Goal: Transaction & Acquisition: Obtain resource

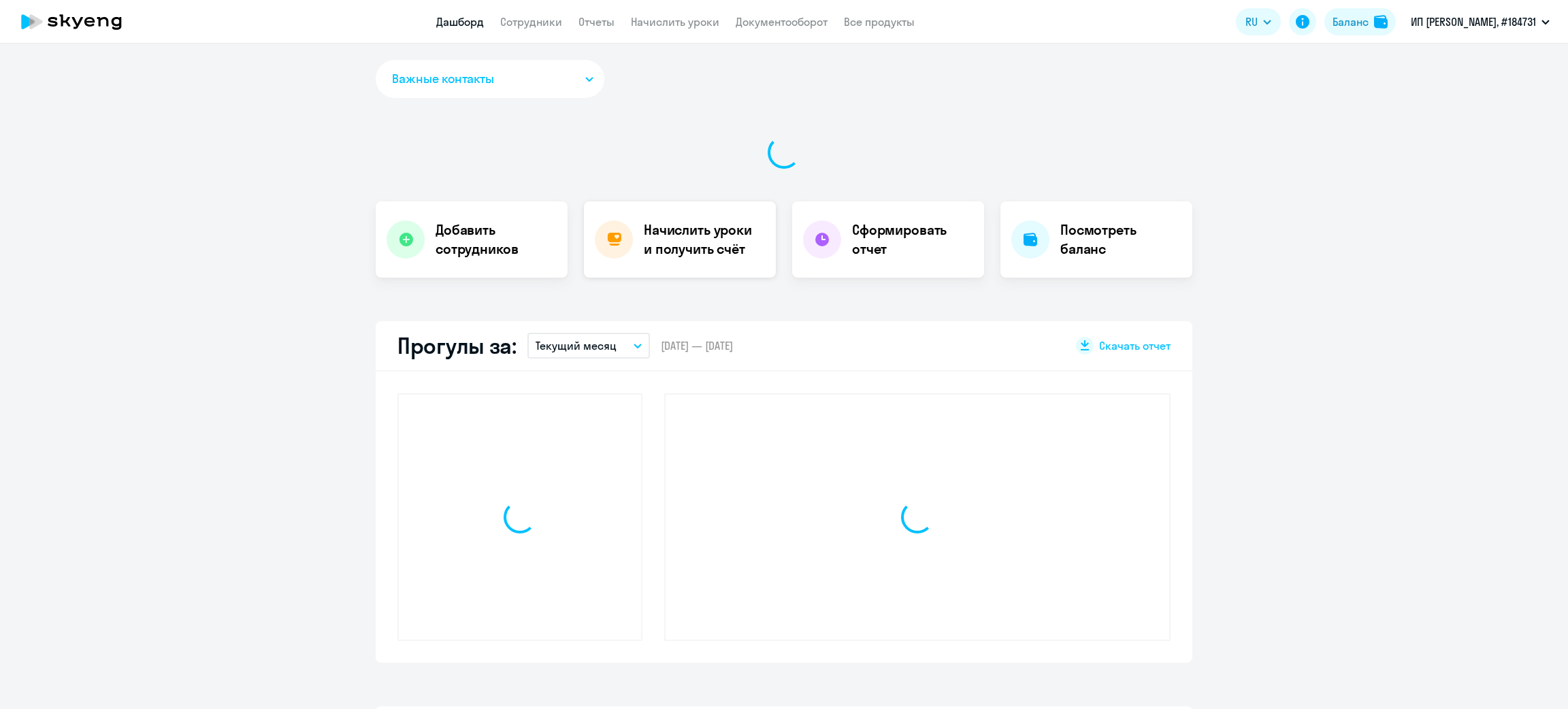
select select "30"
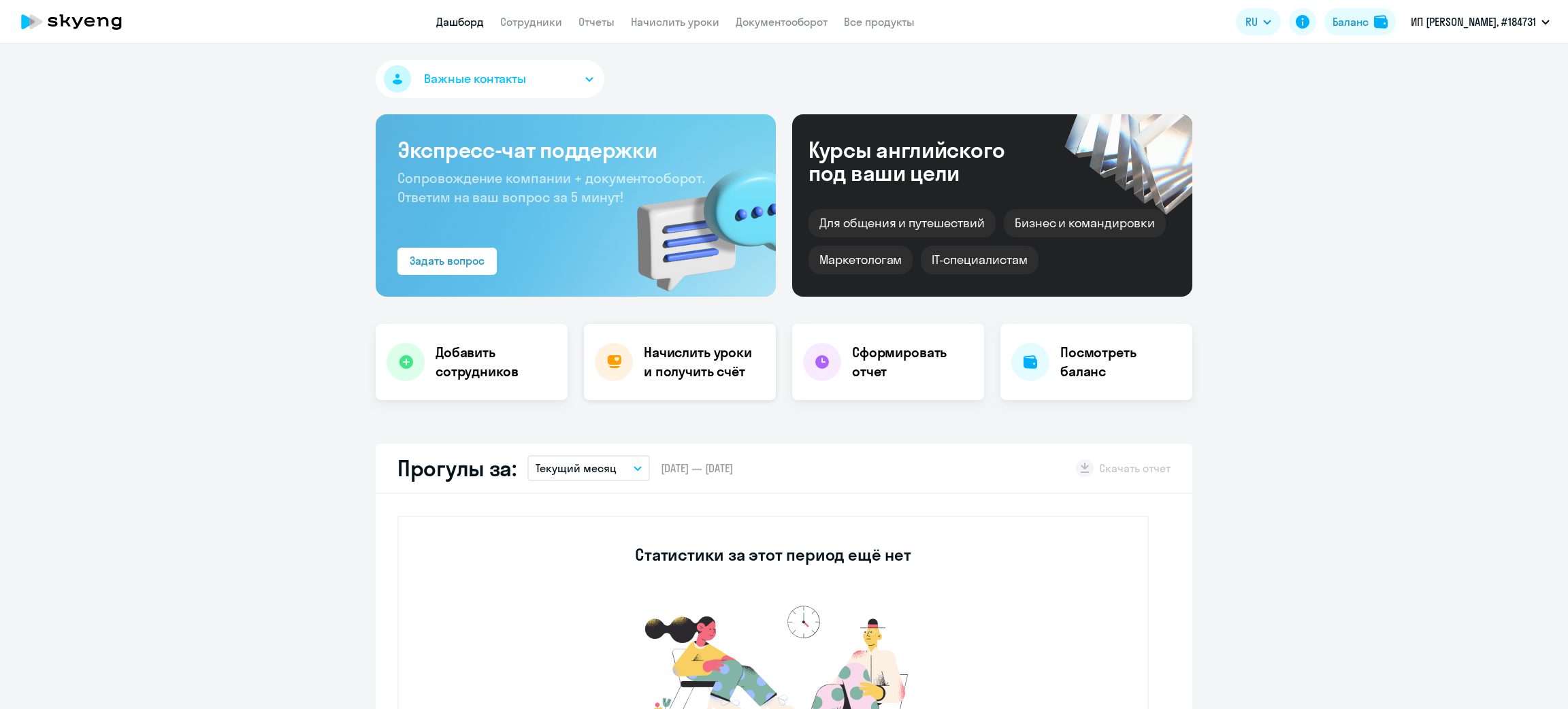
drag, startPoint x: 694, startPoint y: 399, endPoint x: 694, endPoint y: 391, distance: 8.0
click at [694, 392] on div "Начислить уроки и получить счёт" at bounding box center [679, 362] width 192 height 77
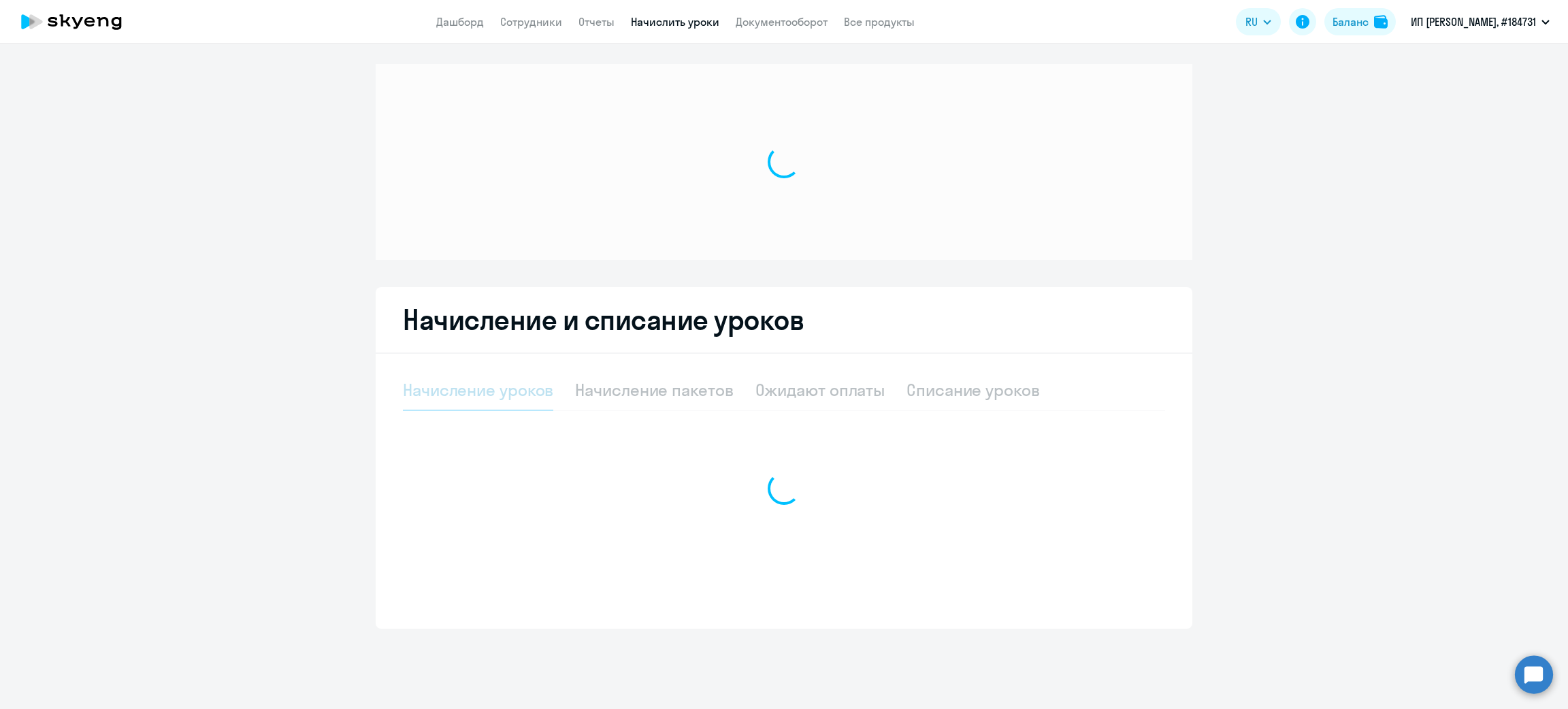
select select "10"
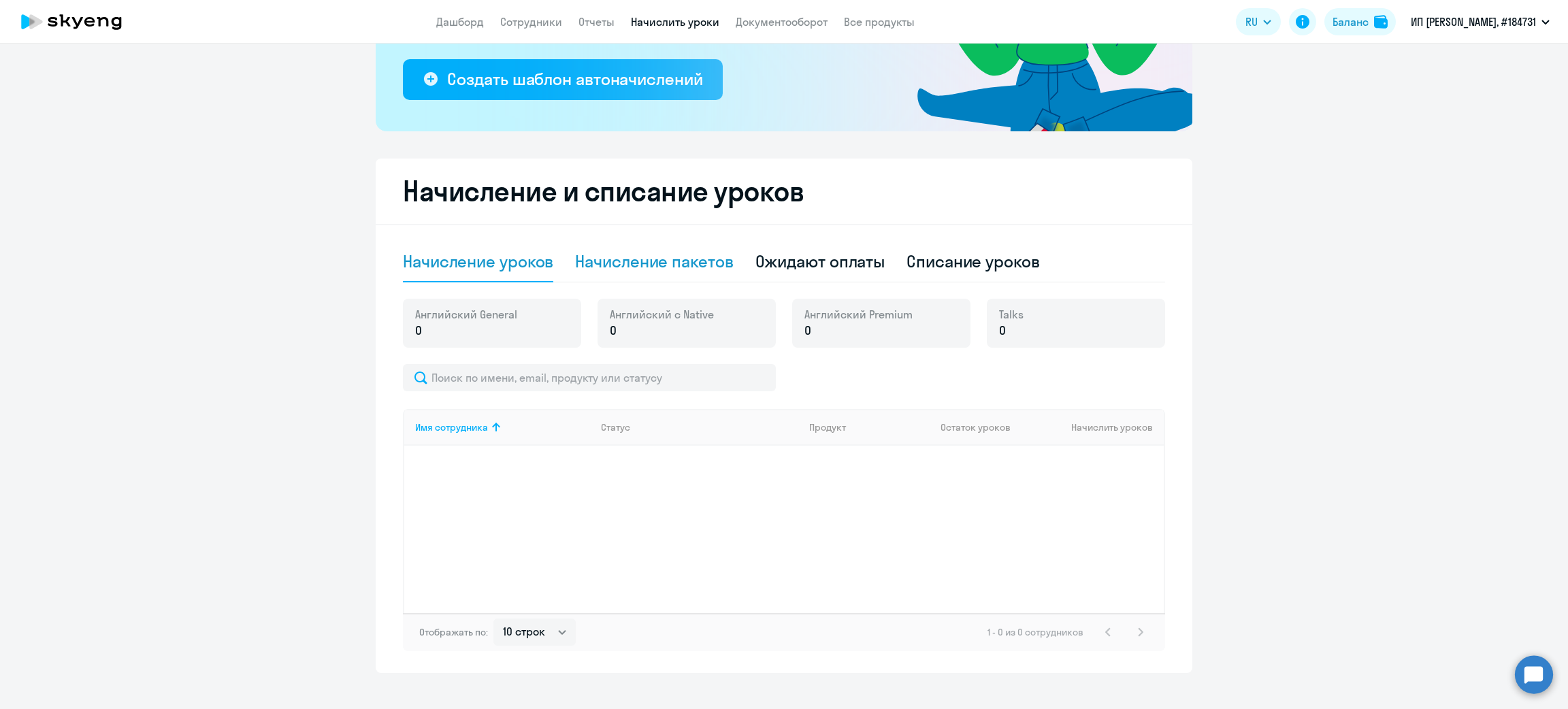
scroll to position [266, 0]
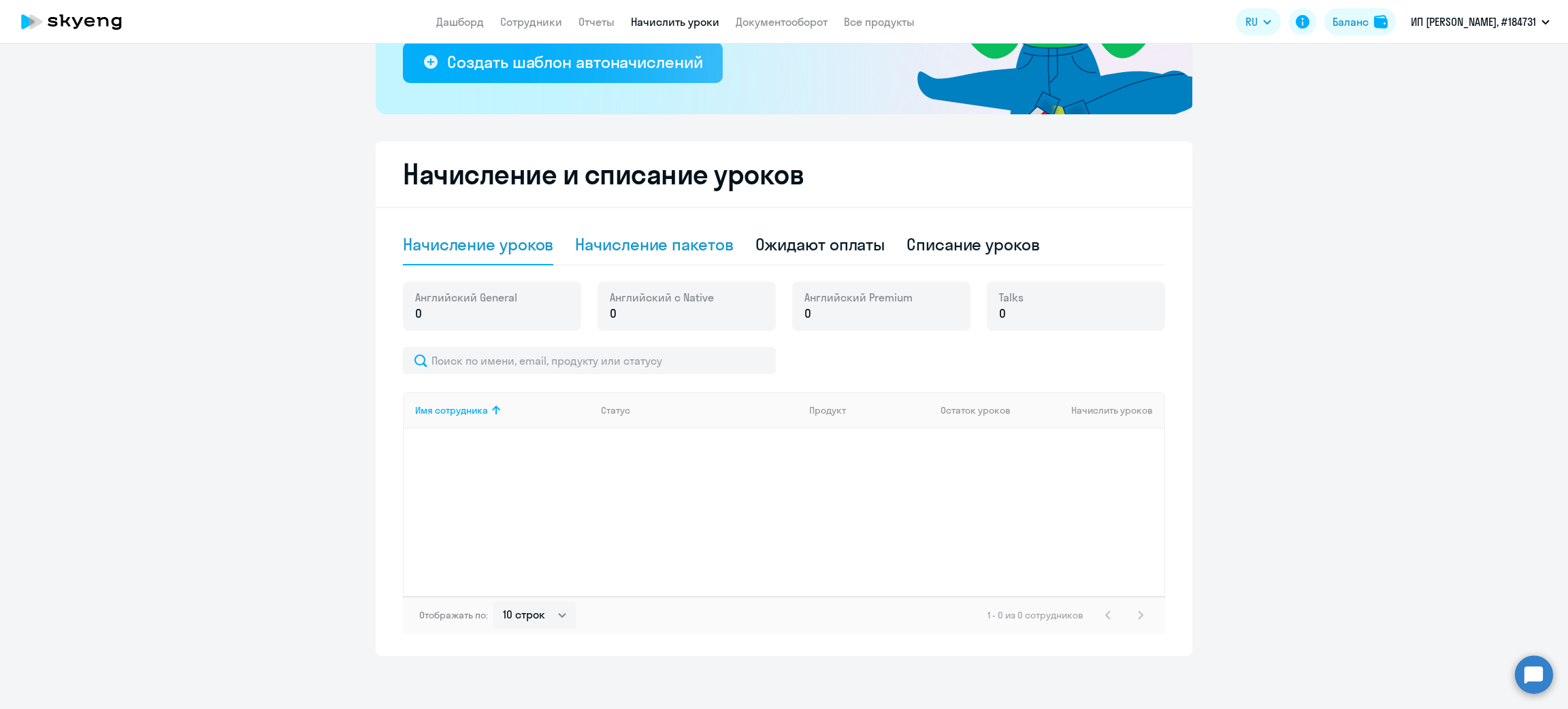
click at [638, 253] on div "Начисление пакетов" at bounding box center [654, 244] width 158 height 21
select select "10"
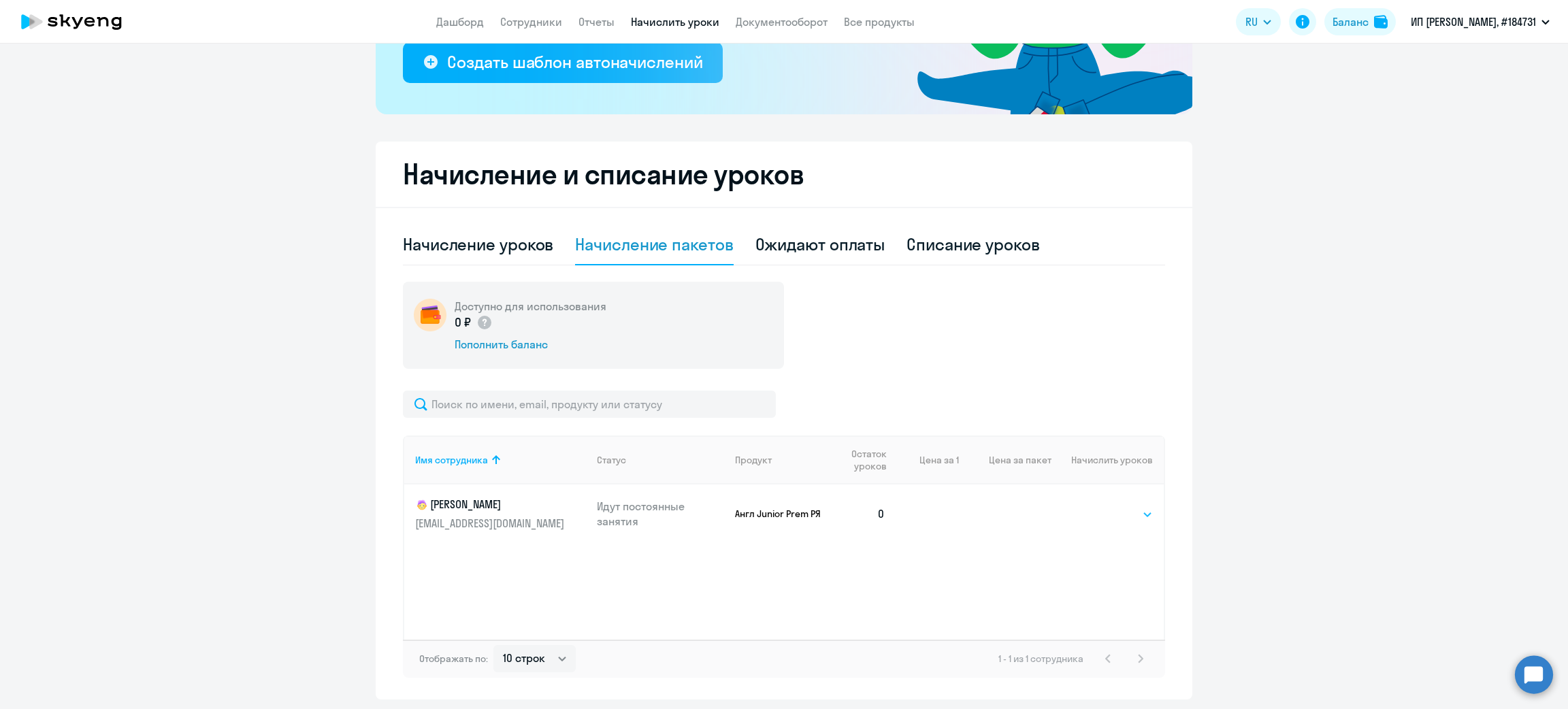
click at [1131, 516] on select "Выбрать 4 8 16 32 64 96 128" at bounding box center [1125, 514] width 56 height 16
select select "64"
click at [1098, 506] on select "Выбрать 4 8 16 32 64 96 128" at bounding box center [1125, 514] width 56 height 16
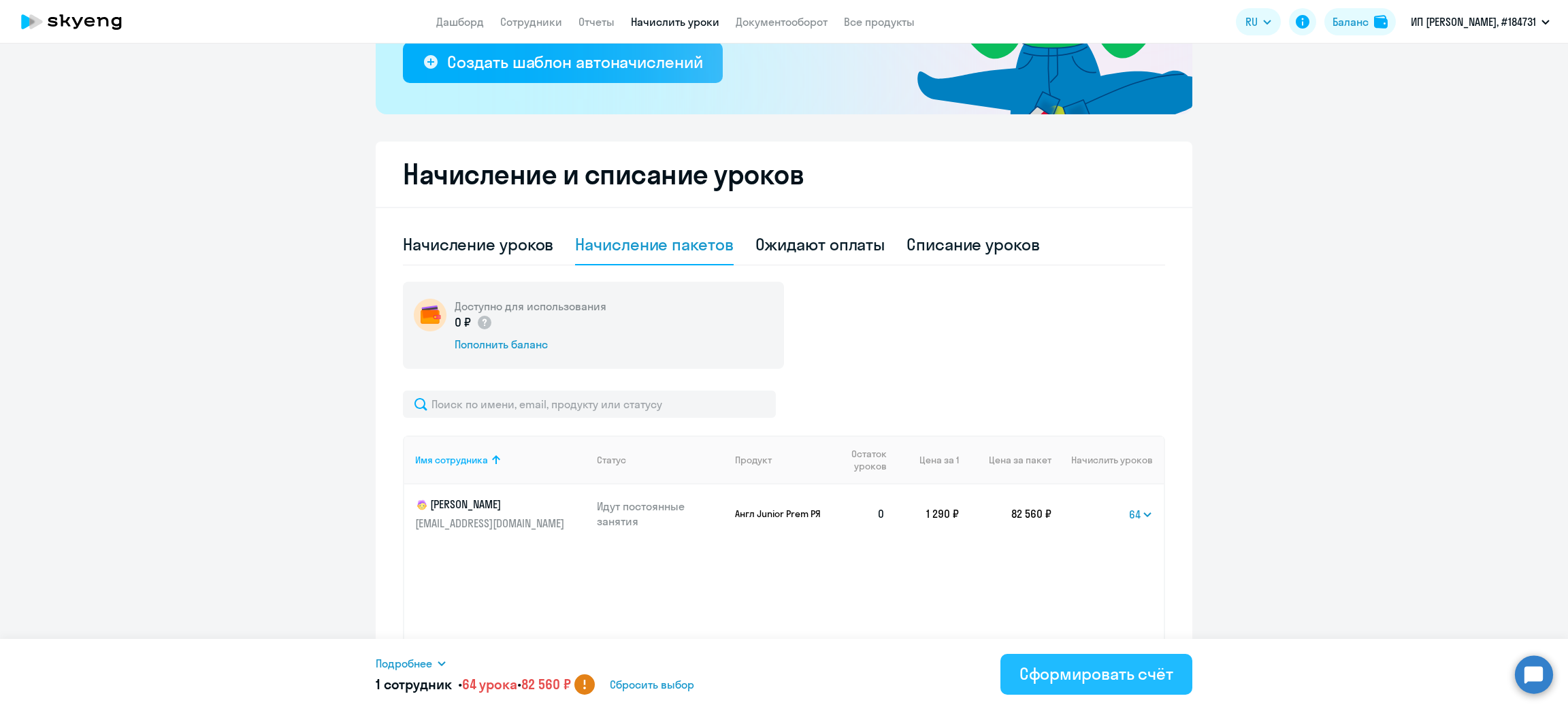
click at [1075, 668] on div "Сформировать счёт" at bounding box center [1096, 674] width 154 height 21
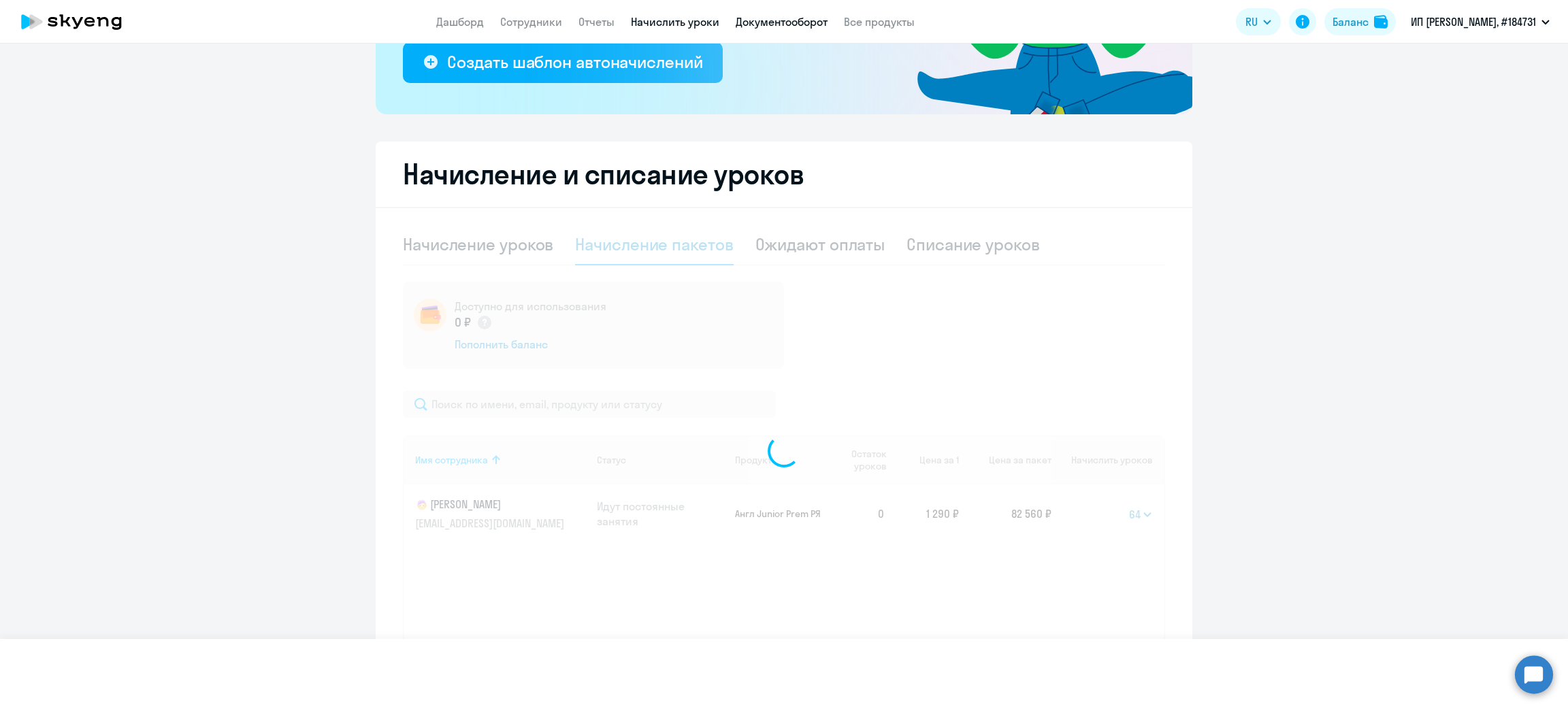
select select
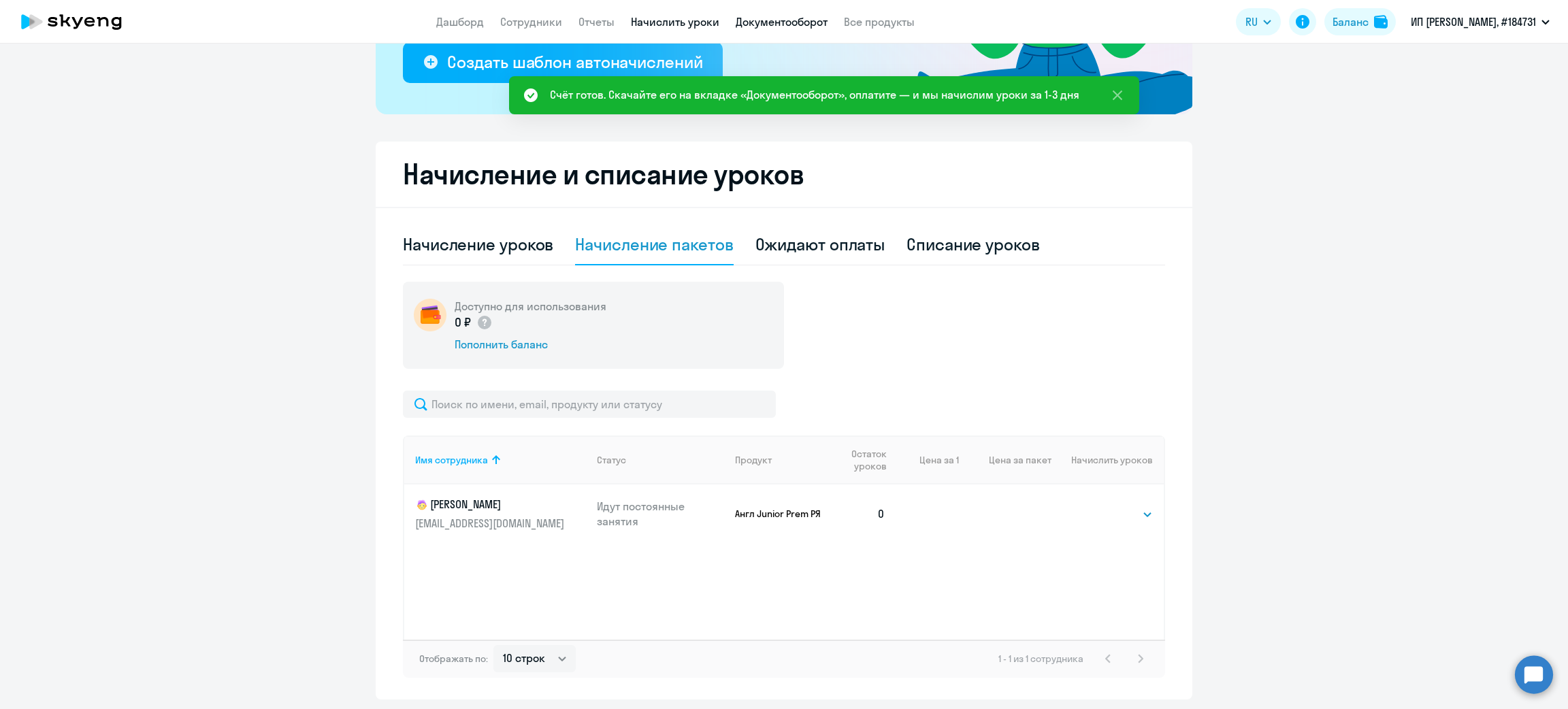
click at [755, 22] on link "Документооборот" at bounding box center [782, 22] width 92 height 14
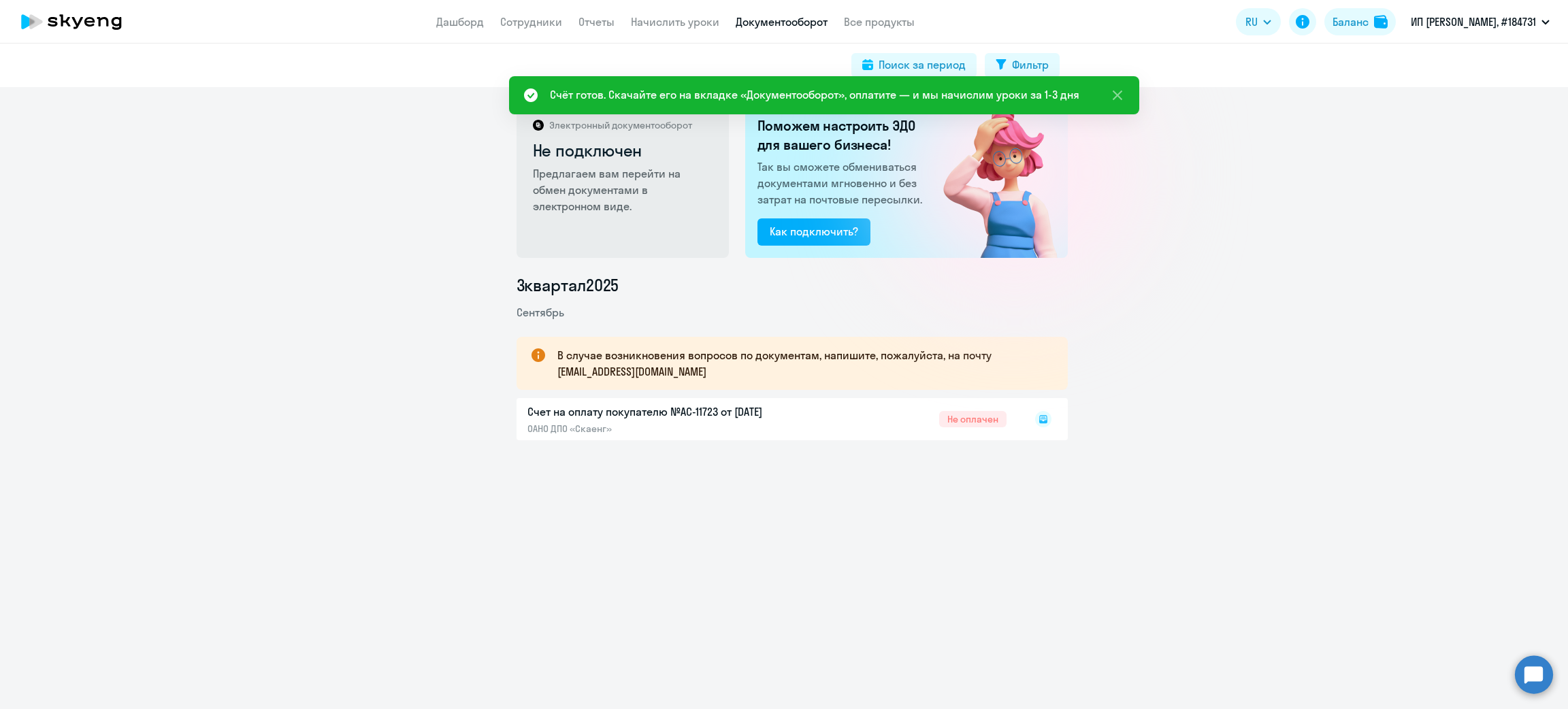
click at [1039, 419] on icon at bounding box center [1043, 419] width 8 height 8
click at [1043, 416] on rect at bounding box center [1043, 419] width 16 height 16
click at [1039, 418] on icon at bounding box center [1043, 419] width 16 height 16
click at [1038, 417] on rect at bounding box center [1043, 419] width 16 height 16
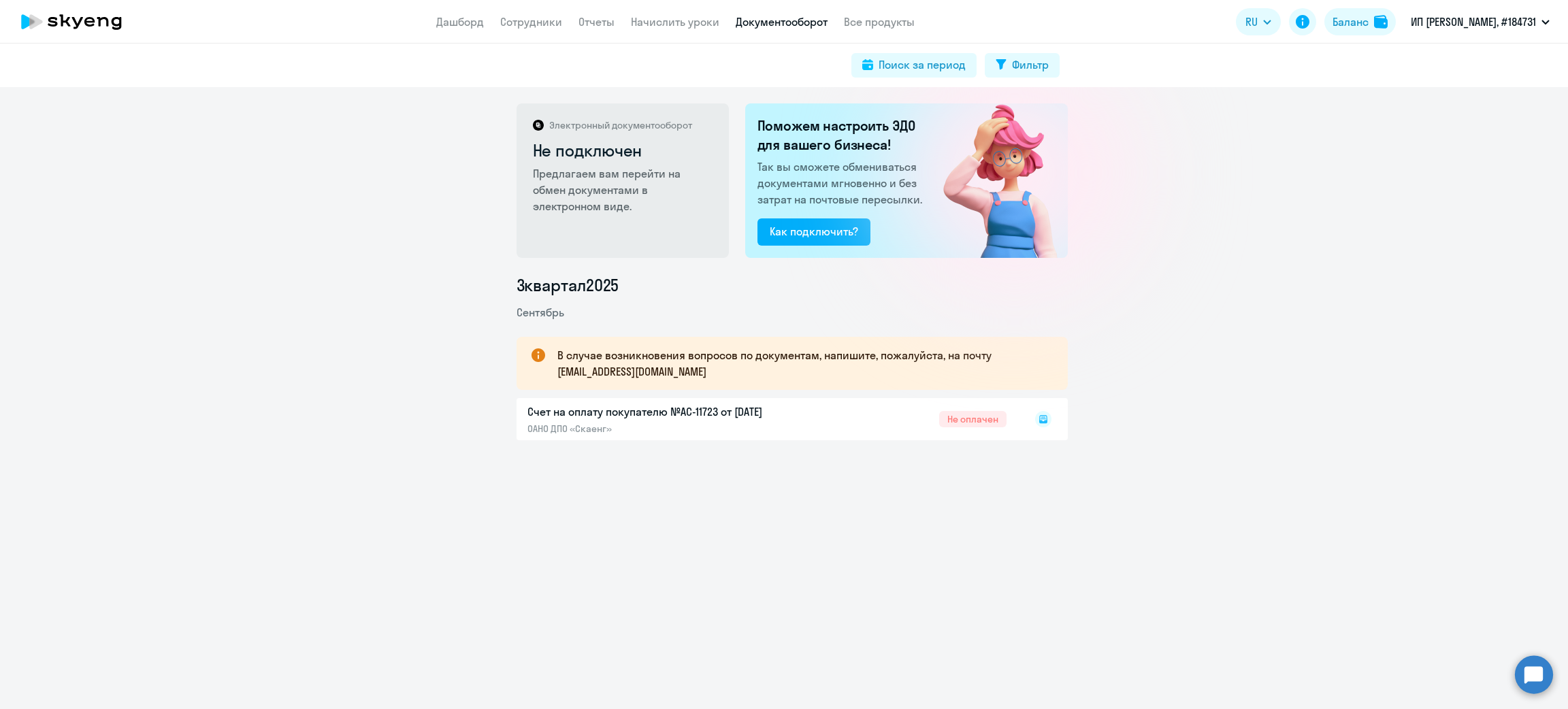
click at [1036, 419] on rect at bounding box center [1043, 419] width 16 height 16
click at [1036, 418] on rect at bounding box center [1043, 419] width 16 height 16
drag, startPoint x: 1033, startPoint y: 418, endPoint x: 1038, endPoint y: 412, distance: 7.8
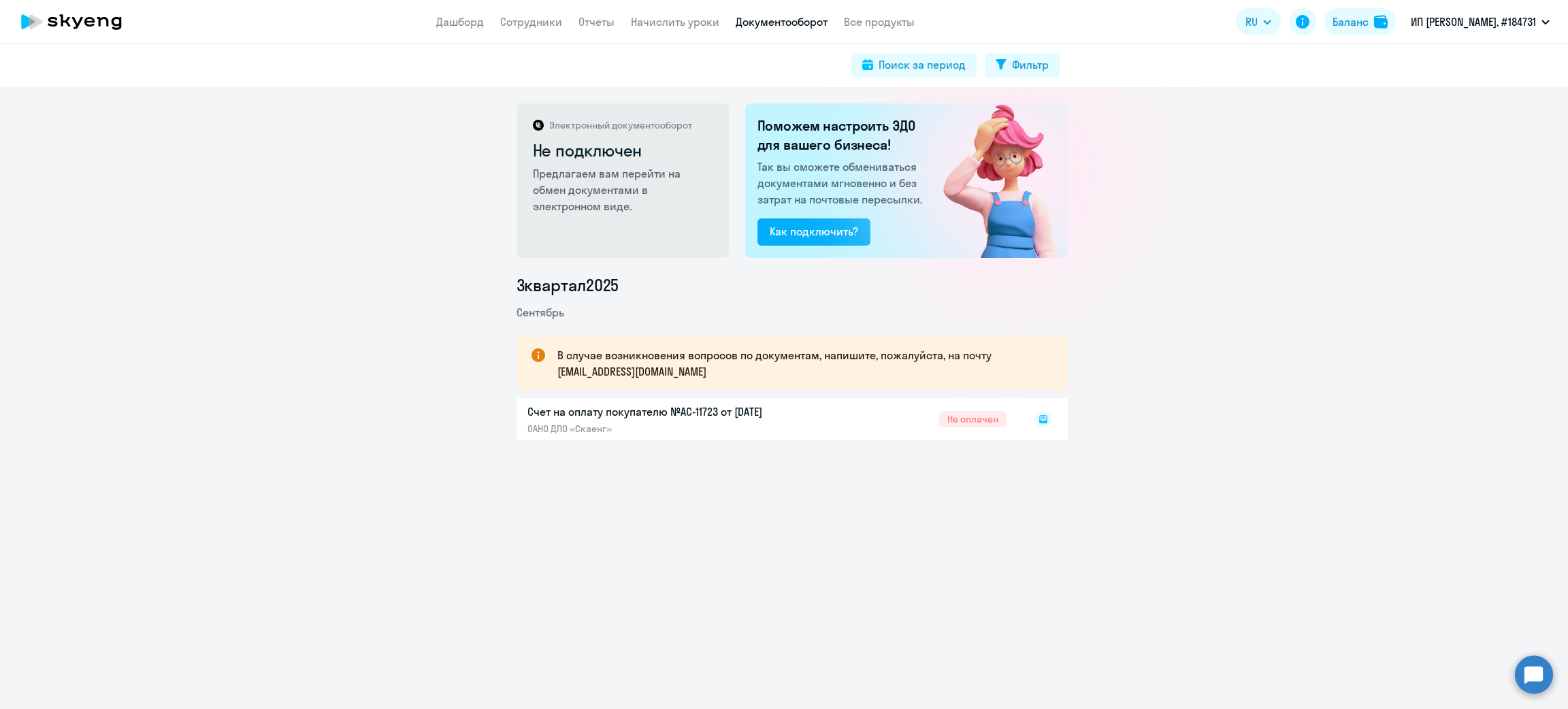
click at [1036, 415] on icon at bounding box center [1043, 419] width 16 height 16
click at [1038, 412] on rect at bounding box center [1043, 419] width 16 height 16
click at [1036, 418] on rect at bounding box center [1043, 419] width 16 height 16
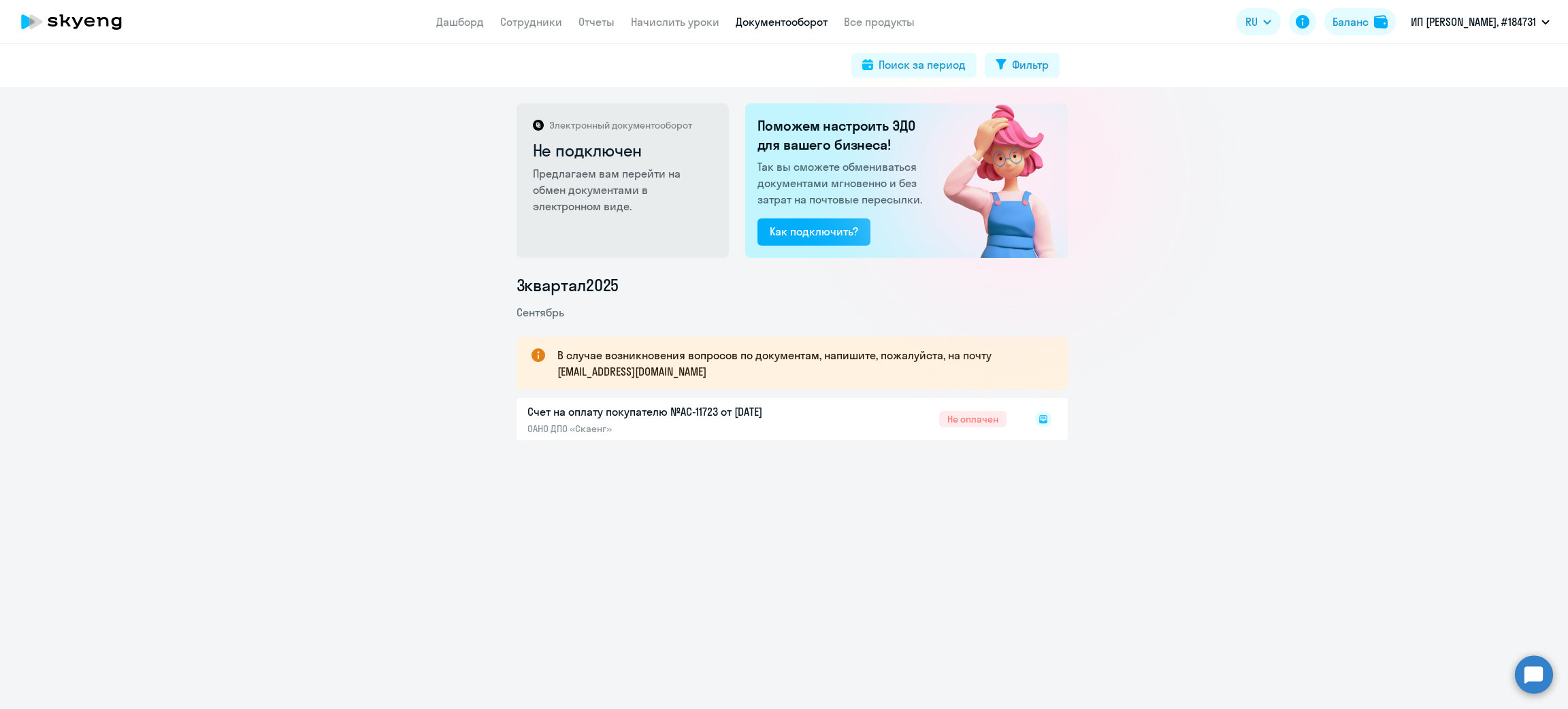
click at [1036, 416] on rect at bounding box center [1043, 419] width 16 height 16
click at [1036, 414] on icon at bounding box center [1043, 419] width 16 height 16
drag, startPoint x: 1034, startPoint y: 413, endPoint x: 1034, endPoint y: 423, distance: 10.0
click at [1036, 423] on icon at bounding box center [1043, 419] width 16 height 16
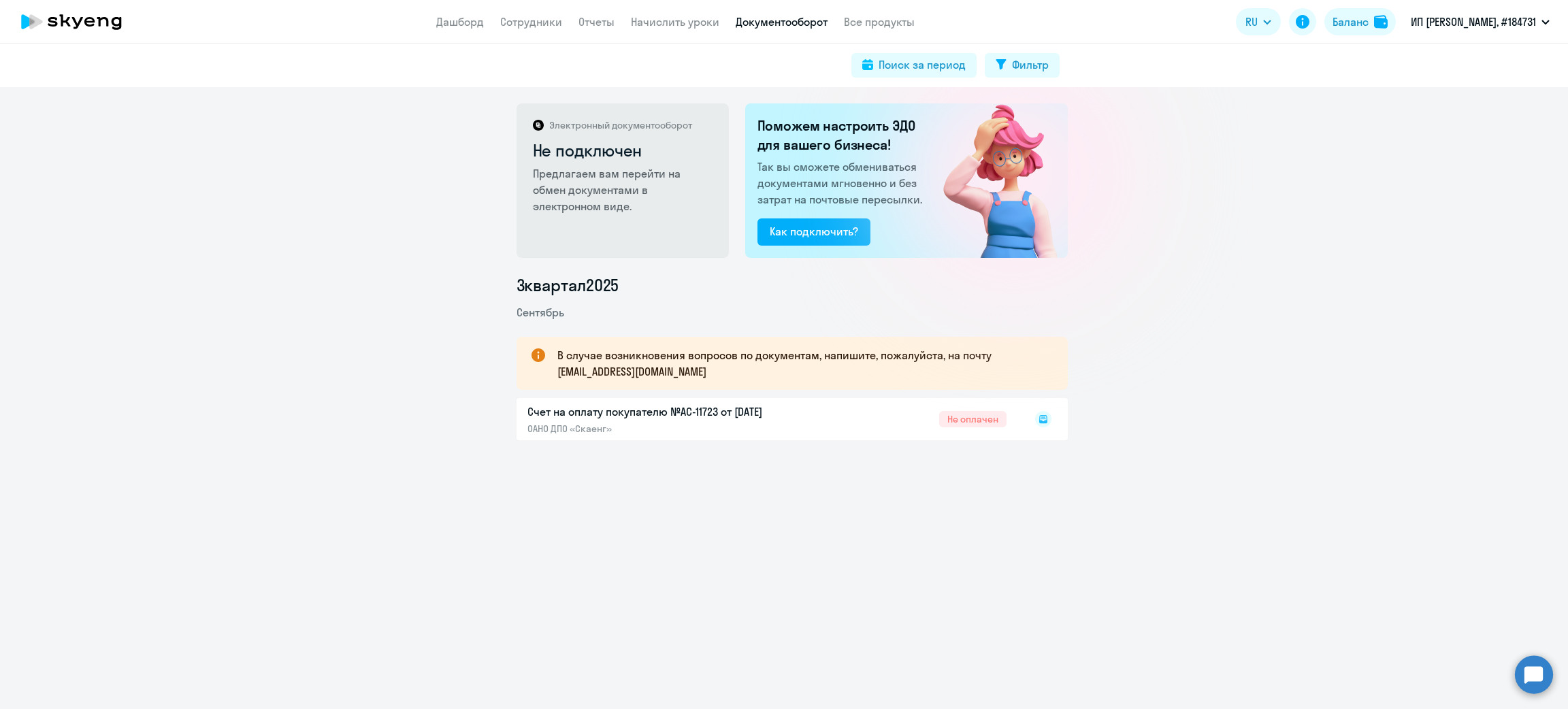
click at [1035, 427] on div at bounding box center [1029, 419] width 45 height 31
click at [1036, 423] on icon at bounding box center [1043, 419] width 16 height 16
click at [1039, 422] on icon at bounding box center [1043, 419] width 8 height 8
click at [1036, 420] on icon at bounding box center [1043, 419] width 16 height 16
click at [1035, 419] on div at bounding box center [1029, 419] width 45 height 31
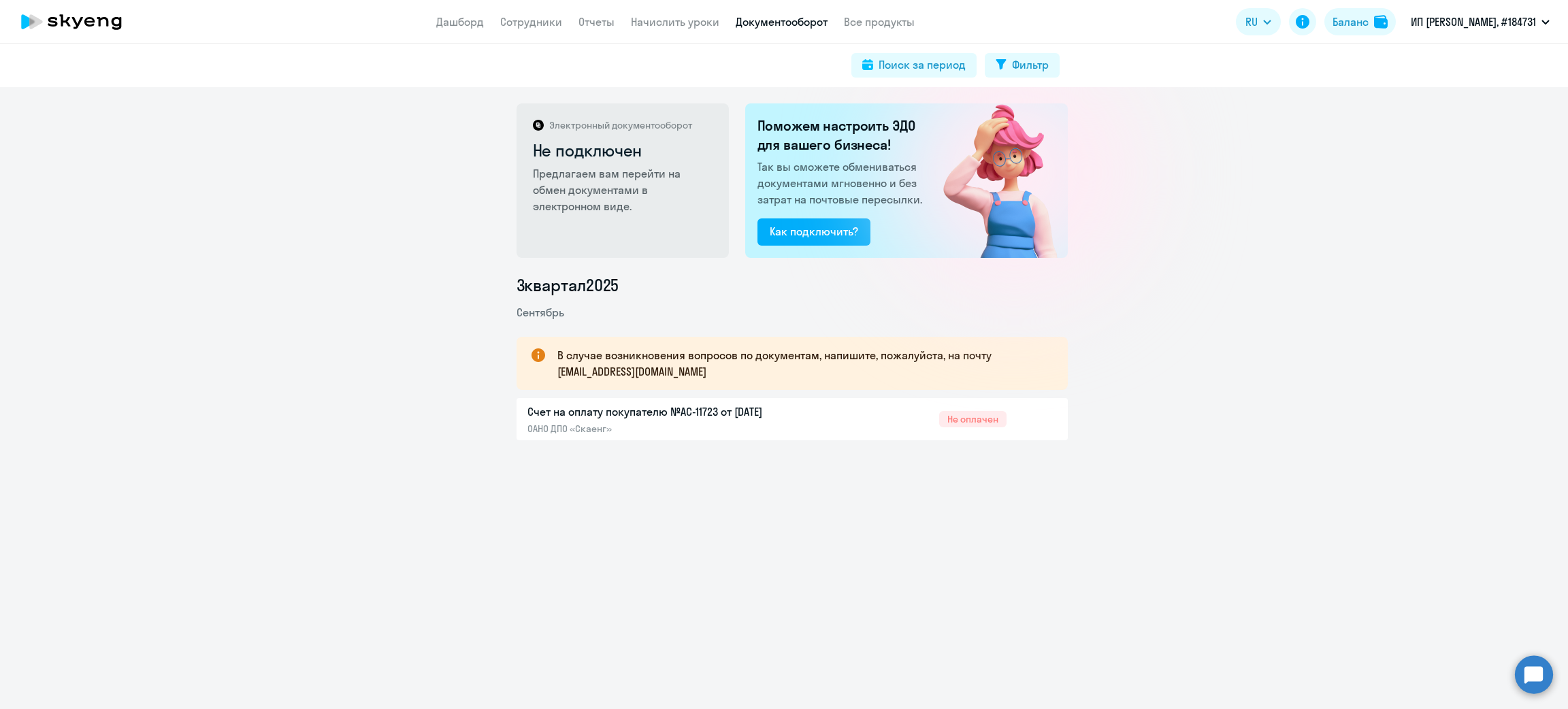
click at [1035, 419] on div at bounding box center [1029, 419] width 45 height 31
click at [1036, 425] on rect at bounding box center [1043, 419] width 16 height 16
